Goal: Check status

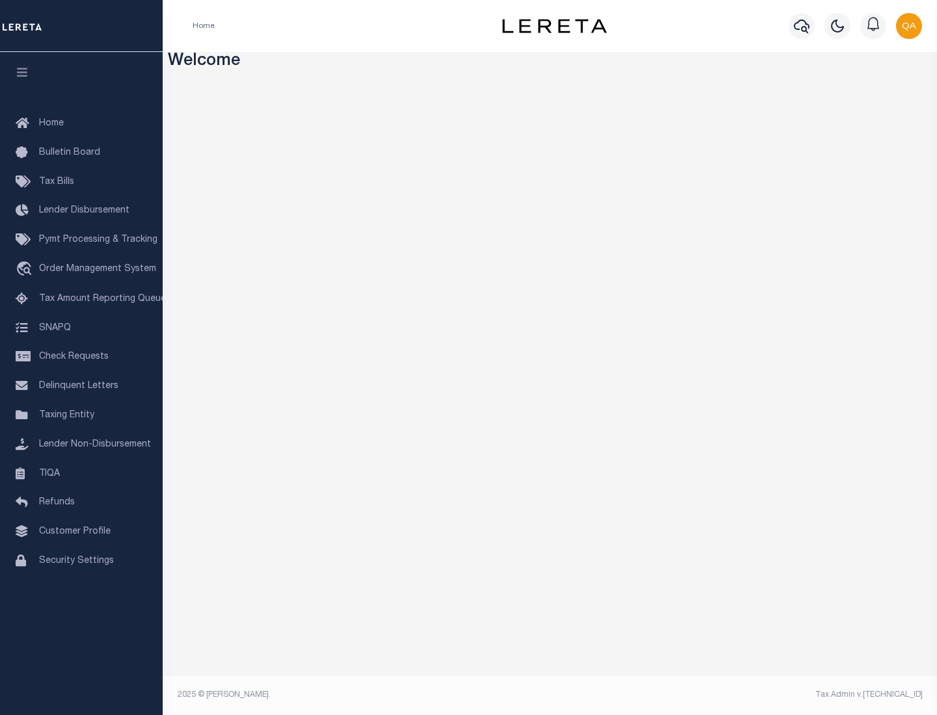
click at [81, 357] on span "Check Requests" at bounding box center [74, 357] width 70 height 9
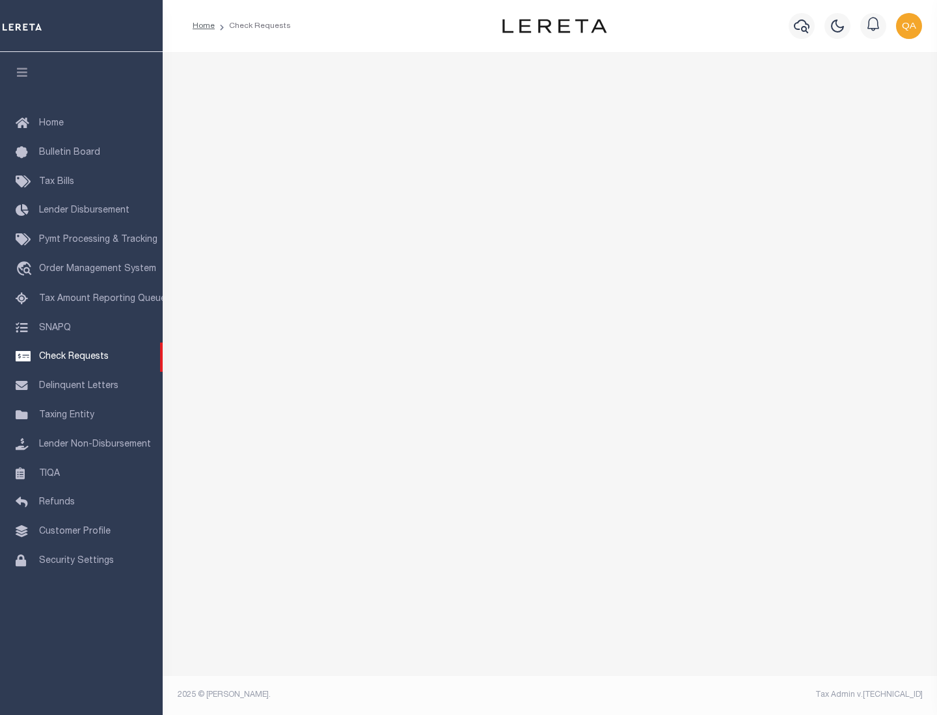
select select "50"
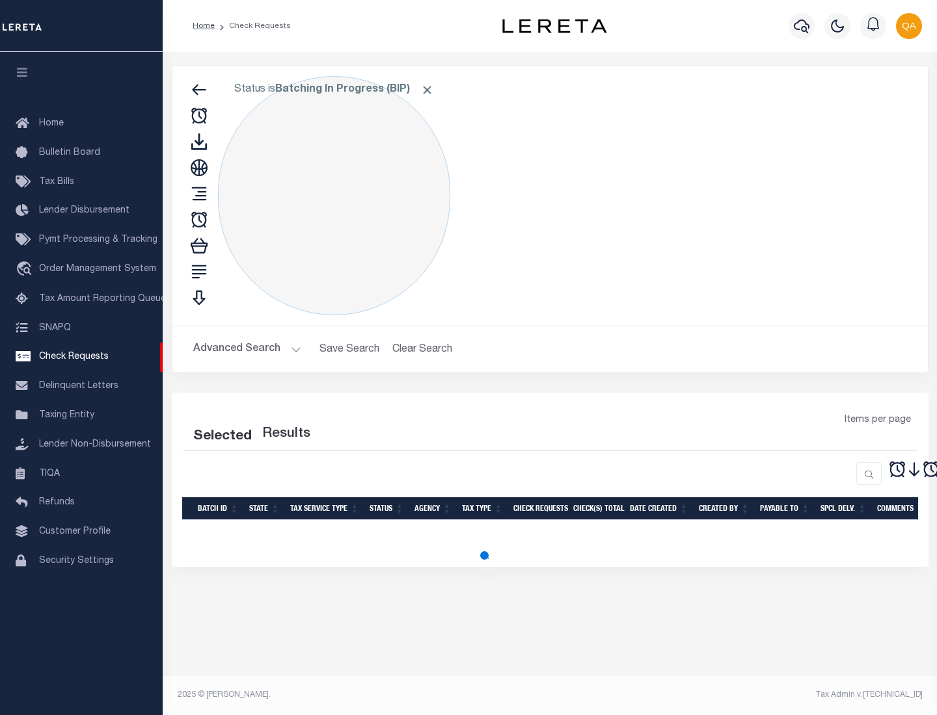
select select "50"
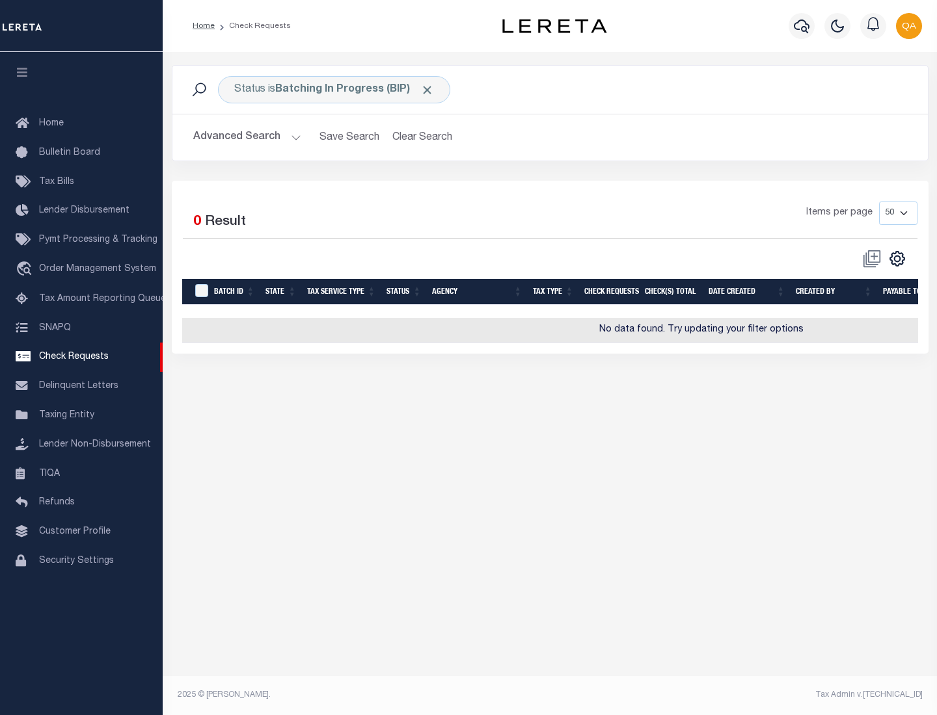
click at [427, 90] on span "Click to Remove" at bounding box center [427, 90] width 14 height 14
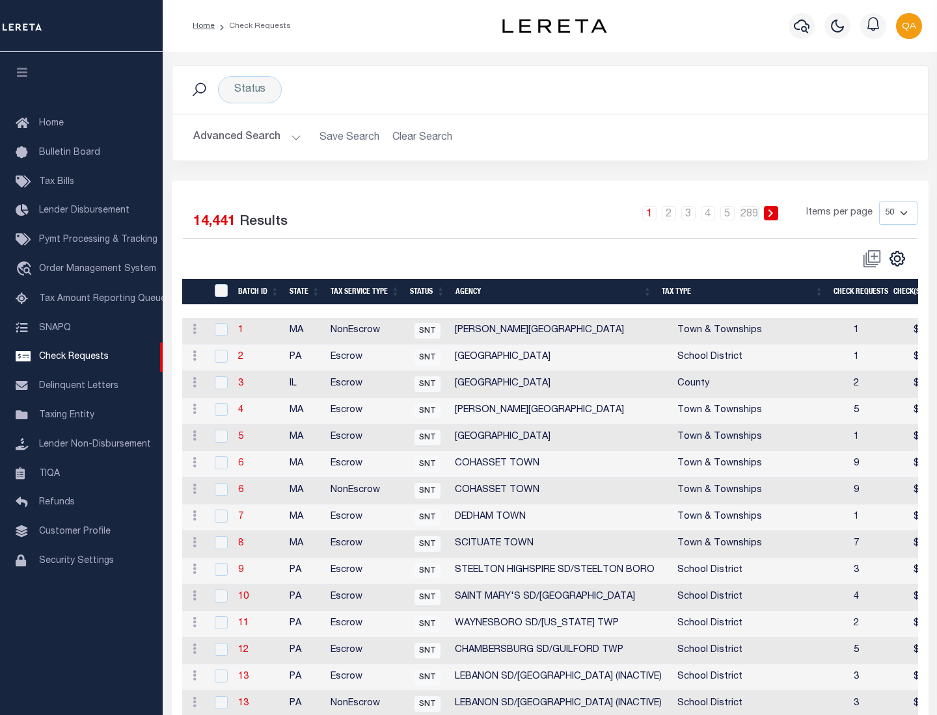
scroll to position [627, 0]
